Goal: Transaction & Acquisition: Subscribe to service/newsletter

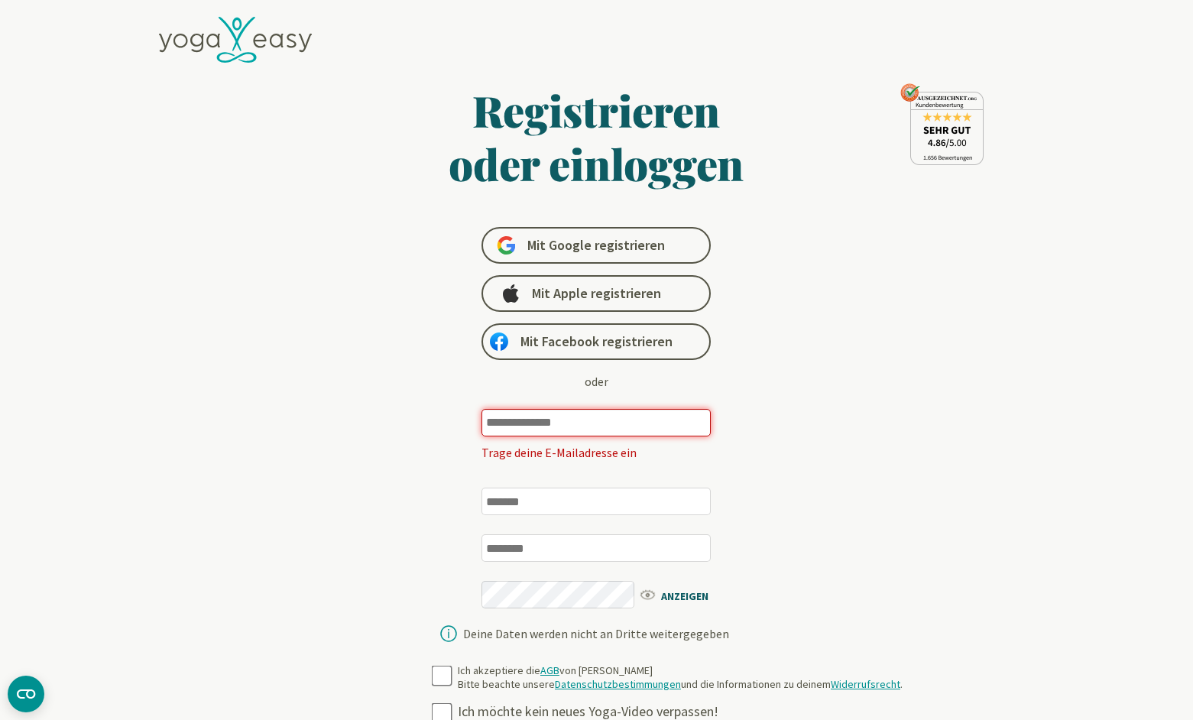
click at [588, 427] on input "email" at bounding box center [596, 423] width 229 height 28
click at [563, 289] on span "Mit Apple registrieren" at bounding box center [596, 293] width 129 height 18
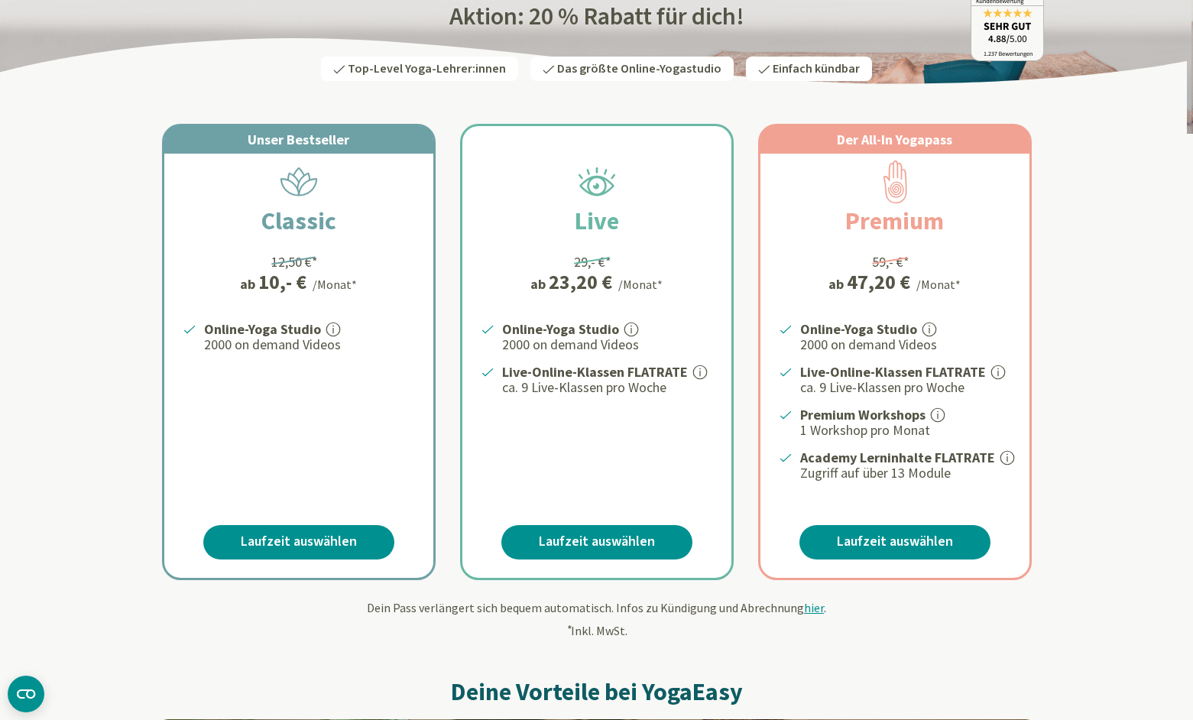
scroll to position [54, 0]
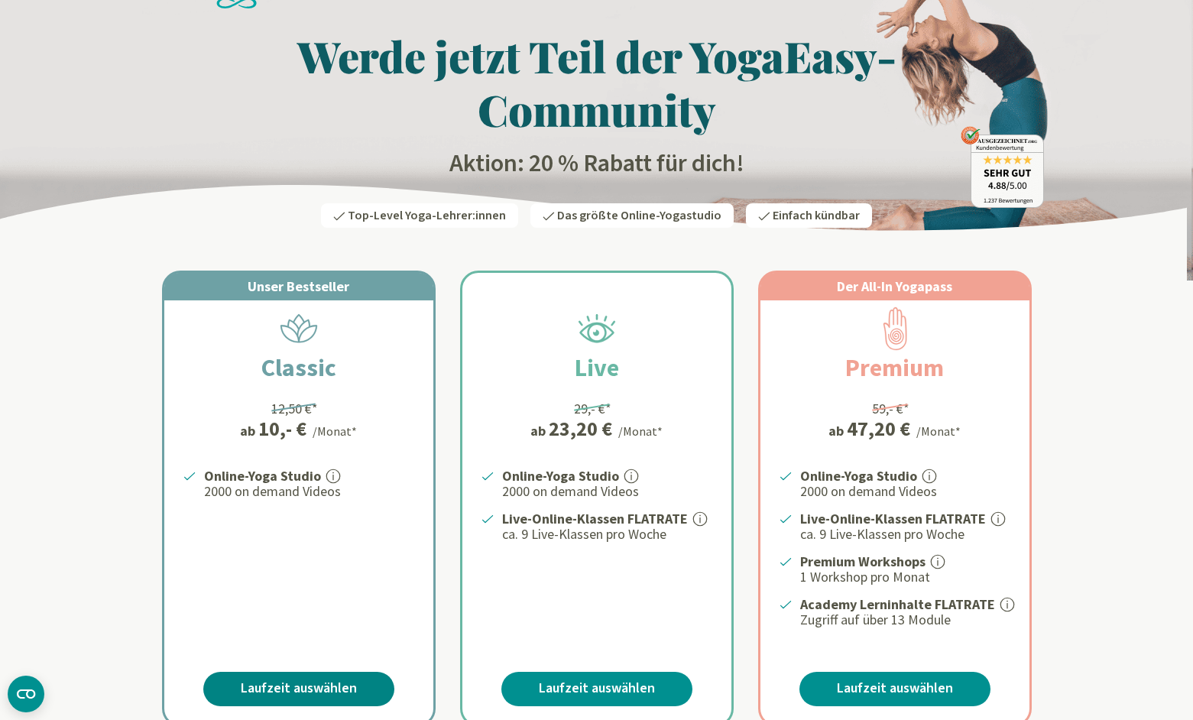
click at [294, 680] on link "Laufzeit auswählen" at bounding box center [298, 689] width 191 height 34
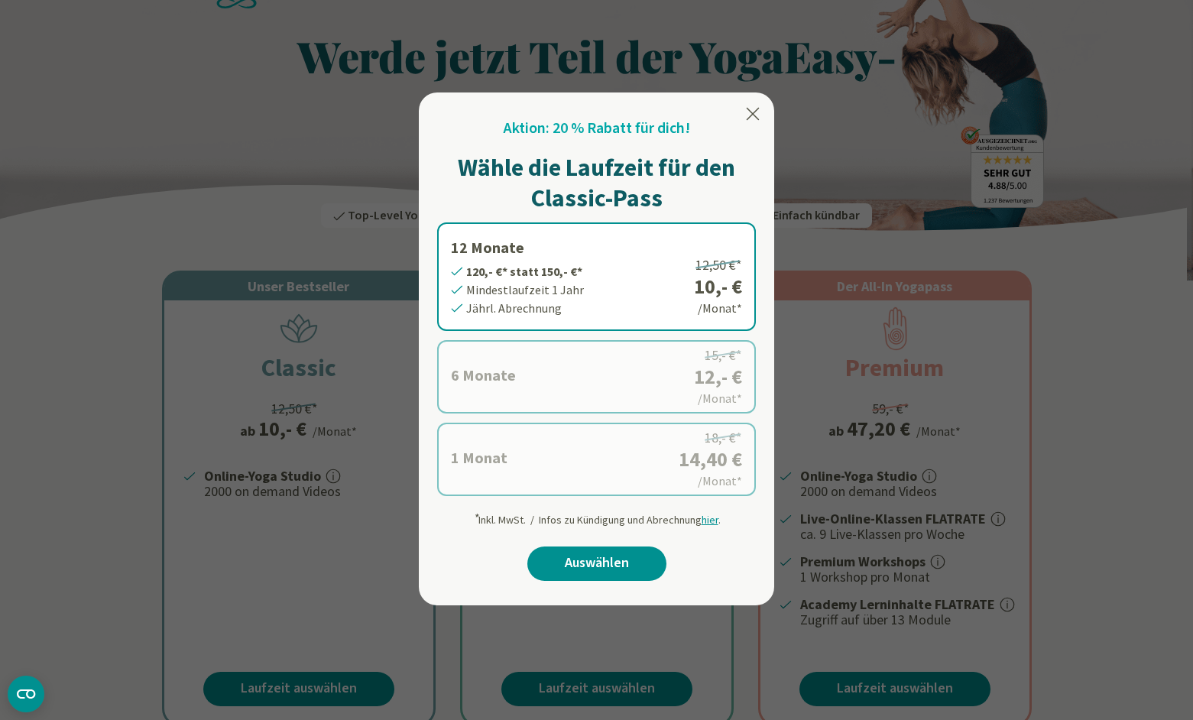
click at [756, 108] on icon at bounding box center [753, 114] width 18 height 18
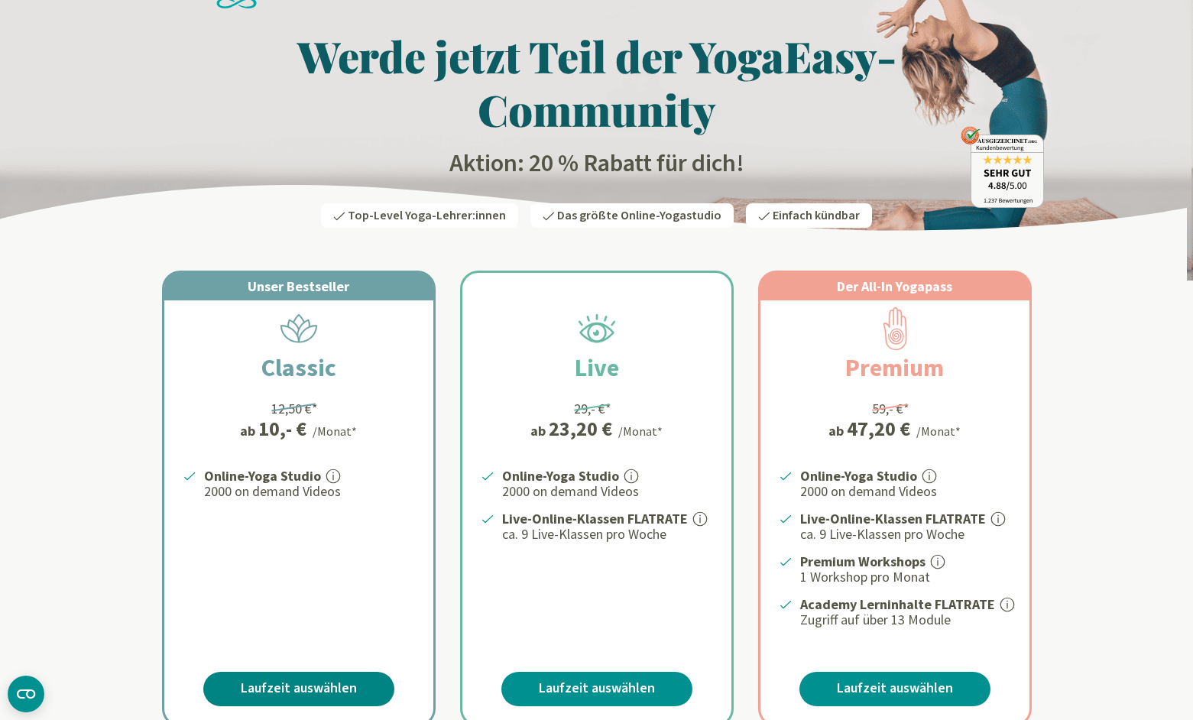
click at [254, 682] on link "Laufzeit auswählen" at bounding box center [298, 689] width 191 height 34
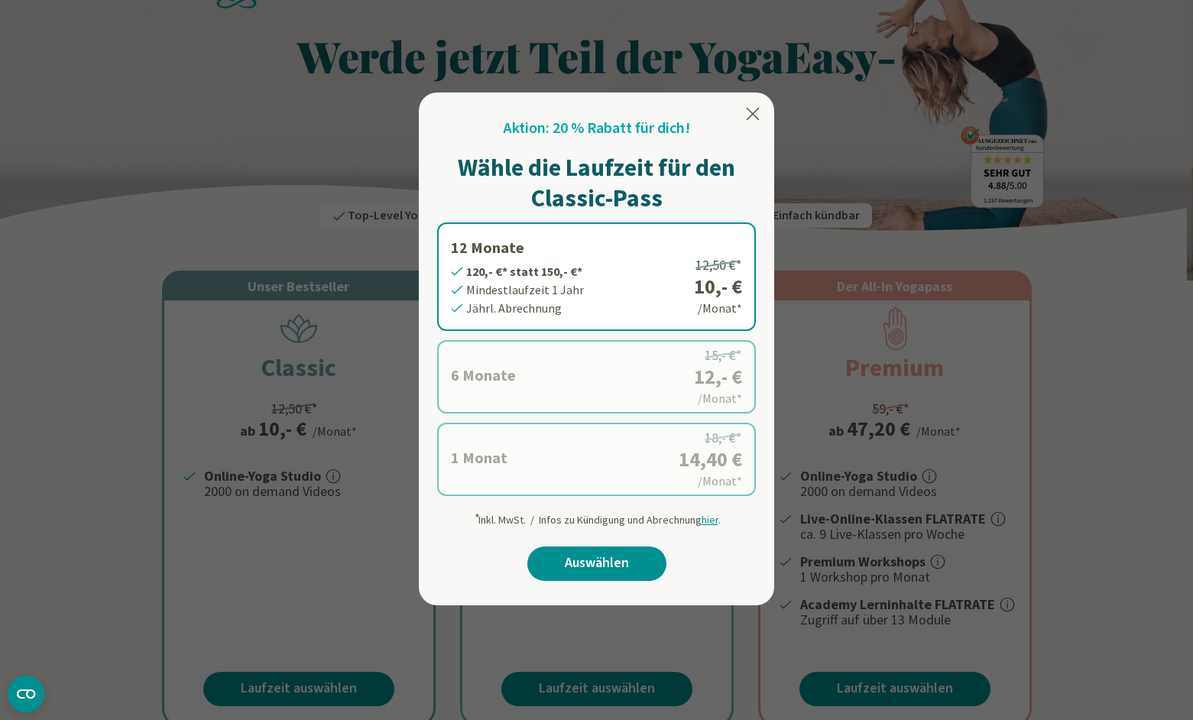
click at [755, 113] on icon at bounding box center [753, 114] width 18 height 18
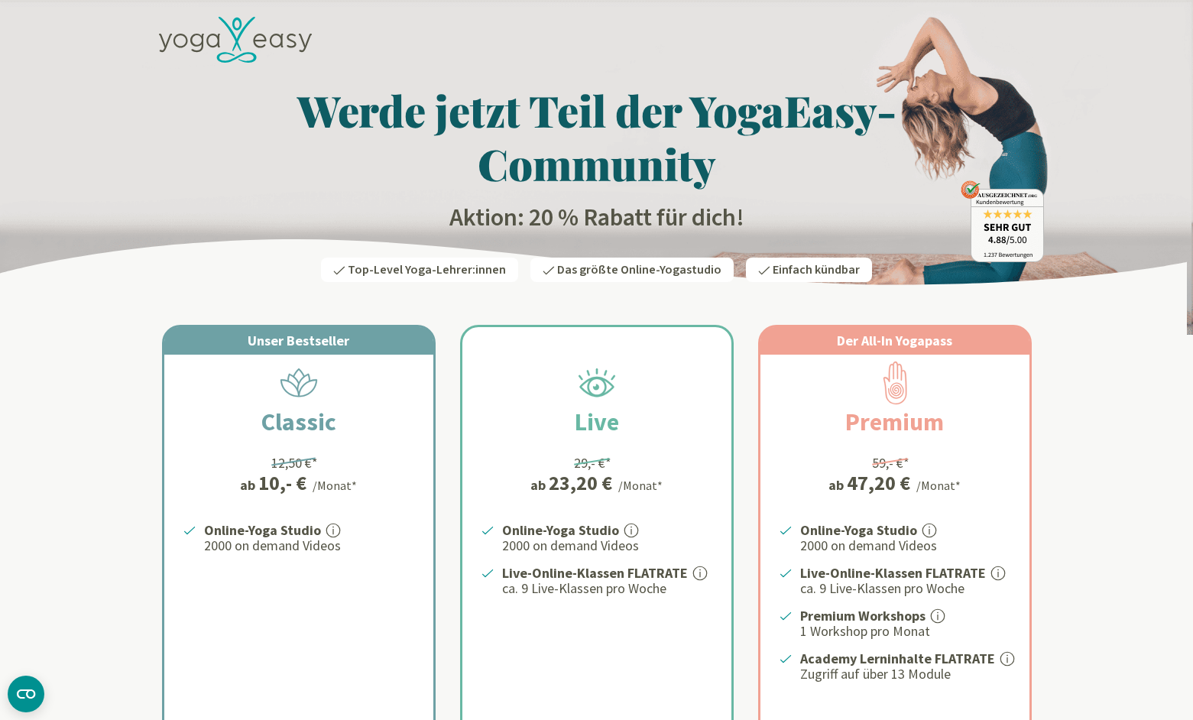
scroll to position [0, 0]
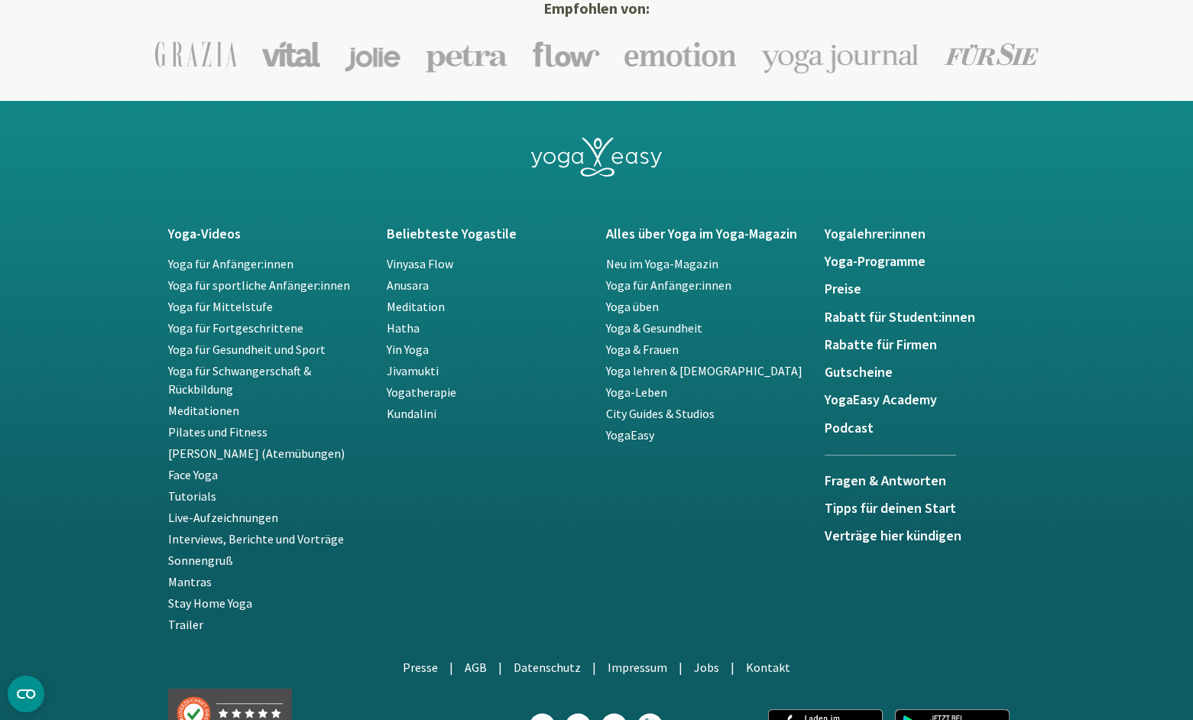
scroll to position [3206, 0]
